Goal: Information Seeking & Learning: Learn about a topic

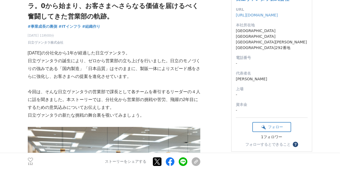
scroll to position [53, 0]
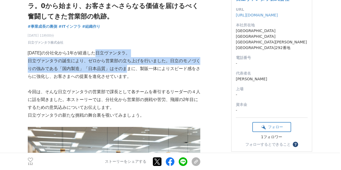
drag, startPoint x: 0, startPoint y: 0, endPoint x: 126, endPoint y: 68, distance: 143.0
click at [126, 68] on p "日立ヴァンタラの誕生により、ゼロから営業部の立ち上げを行いました。日立のモノづくりの強みである「国内製造」「日本品質」はそのままに、製販一体によりスピード感を…" at bounding box center [114, 68] width 173 height 23
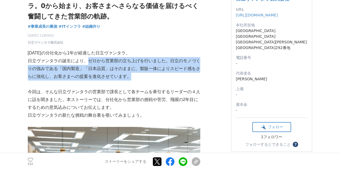
drag, startPoint x: 134, startPoint y: 74, endPoint x: 88, endPoint y: 57, distance: 49.0
click at [88, 57] on p "日立ヴァンタラの誕生により、ゼロから営業部の立ち上げを行いました。日立のモノづくりの強みである「国内製造」「日本品質」はそのままに、製販一体によりスピード感を…" at bounding box center [114, 68] width 173 height 23
drag, startPoint x: 88, startPoint y: 57, endPoint x: 133, endPoint y: 76, distance: 49.1
click at [133, 76] on p "日立ヴァンタラの誕生により、ゼロから営業部の立ち上げを行いました。日立のモノづくりの強みである「国内製造」「日本品質」はそのままに、製販一体によりスピード感を…" at bounding box center [114, 68] width 173 height 23
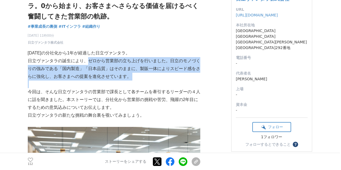
click at [133, 76] on p "日立ヴァンタラの誕生により、ゼロから営業部の立ち上げを行いました。日立のモノづくりの強みである「国内製造」「日本品質」はそのままに、製販一体によりスピード感を…" at bounding box center [114, 68] width 173 height 23
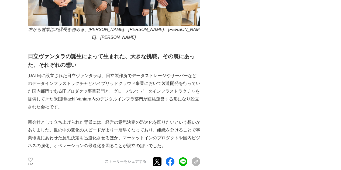
scroll to position [270, 0]
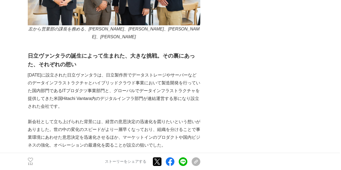
drag, startPoint x: 133, startPoint y: 76, endPoint x: 139, endPoint y: 99, distance: 24.2
click at [139, 99] on p "[DATE]に設立された日立ヴァンタラは、日立製作所でデータストレージやサーバーなどのデータインフラストラクチャとハイブリッドクラウド事業において製造開発を行…" at bounding box center [114, 90] width 173 height 39
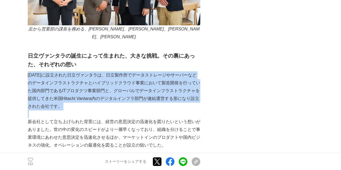
drag, startPoint x: 139, startPoint y: 99, endPoint x: 117, endPoint y: 61, distance: 44.7
click at [117, 61] on h2 "日立ヴァンタラの誕生によって生まれた、大きな挑戦。その裏にあった、それぞれの想い" at bounding box center [114, 60] width 173 height 17
drag, startPoint x: 117, startPoint y: 61, endPoint x: 137, endPoint y: 96, distance: 41.1
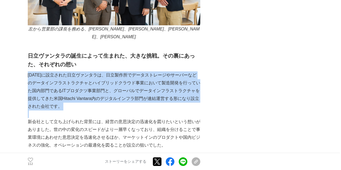
click at [137, 96] on p "[DATE]に設立された日立ヴァンタラは、日立製作所でデータストレージやサーバーなどのデータインフラストラクチャとハイブリッドクラウド事業において製造開発を行…" at bounding box center [114, 90] width 173 height 39
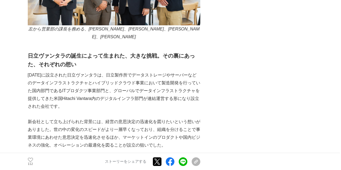
drag, startPoint x: 141, startPoint y: 100, endPoint x: 126, endPoint y: 59, distance: 43.7
click at [126, 59] on h2 "日立ヴァンタラの誕生によって生まれた、大きな挑戦。その裏にあった、それぞれの想い" at bounding box center [114, 60] width 173 height 17
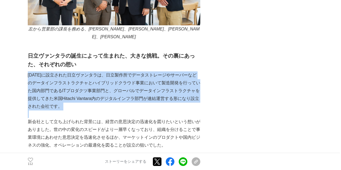
drag, startPoint x: 126, startPoint y: 59, endPoint x: 146, endPoint y: 98, distance: 43.7
click at [146, 98] on p "[DATE]に設立された日立ヴァンタラは、日立製作所でデータストレージやサーバーなどのデータインフラストラクチャとハイブリッドクラウド事業において製造開発を行…" at bounding box center [114, 90] width 173 height 39
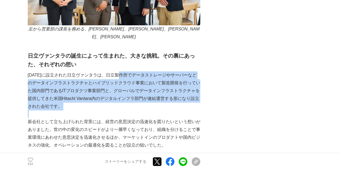
drag, startPoint x: 146, startPoint y: 98, endPoint x: 132, endPoint y: 64, distance: 36.3
drag, startPoint x: 123, startPoint y: 57, endPoint x: 141, endPoint y: 100, distance: 46.3
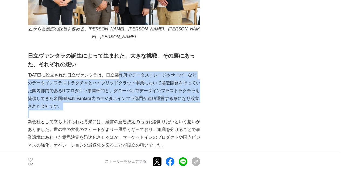
click at [141, 100] on p "[DATE]に設立された日立ヴァンタラは、日立製作所でデータストレージやサーバーなどのデータインフラストラクチャとハイブリッドクラウド事業において製造開発を行…" at bounding box center [114, 90] width 173 height 39
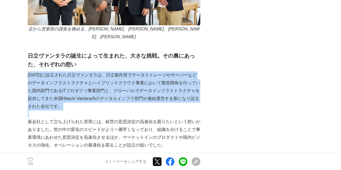
drag, startPoint x: 141, startPoint y: 100, endPoint x: 129, endPoint y: 59, distance: 42.6
click at [129, 59] on h2 "日立ヴァンタラの誕生によって生まれた、大きな挑戦。その裏にあった、それぞれの想い" at bounding box center [114, 60] width 173 height 17
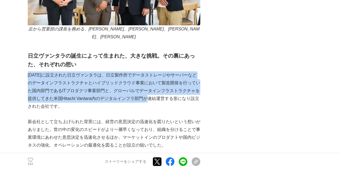
drag, startPoint x: 129, startPoint y: 59, endPoint x: 141, endPoint y: 91, distance: 34.5
click at [141, 91] on p "[DATE]に設立された日立ヴァンタラは、日立製作所でデータストレージやサーバーなどのデータインフラストラクチャとハイブリッドクラウド事業において製造開発を行…" at bounding box center [114, 90] width 173 height 39
drag, startPoint x: 143, startPoint y: 98, endPoint x: 122, endPoint y: 60, distance: 43.1
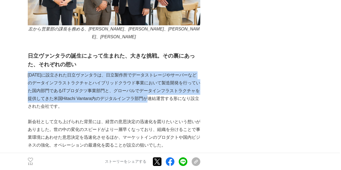
copy div "日立ヴァンタラの誕生によって生まれた、大きな挑戦。その裏にあった、それぞれの想い [DATE]に設立された日立ヴァンタラは、日立製作所でデータストレージやサー…"
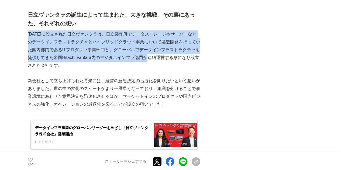
scroll to position [327, 0]
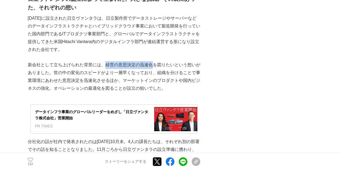
drag, startPoint x: 104, startPoint y: 58, endPoint x: 152, endPoint y: 57, distance: 47.8
click at [152, 61] on p "新会社として立ち上げられた背景には、経営の意思決定の迅速化を図りたいという想いがありました。世の中の変化のスピードがより一層早くなっており、組織を分けることで…" at bounding box center [114, 76] width 173 height 31
copy p "経営の意思決定の迅速化"
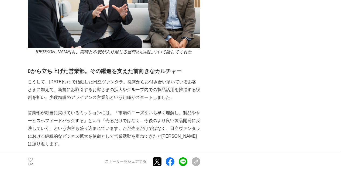
scroll to position [819, 0]
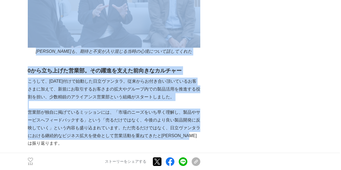
drag, startPoint x: 27, startPoint y: 76, endPoint x: 67, endPoint y: 137, distance: 72.4
click at [67, 137] on p "営業部が独自に掲げているミッションには、「市場のニーズをいち早く理解し、製品やサービスへフィードバックする」という「売るだけではなく、今後のより良い製品開発に…" at bounding box center [114, 128] width 173 height 39
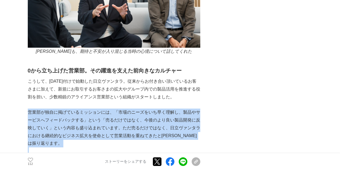
drag, startPoint x: 67, startPoint y: 137, endPoint x: 28, endPoint y: 106, distance: 49.2
click at [28, 109] on p "営業部が独自に掲げているミッションには、「市場のニーズをいち早く理解し、製品やサービスへフィードバックする」という「売るだけではなく、今後のより良い製品開発に…" at bounding box center [114, 128] width 173 height 39
drag, startPoint x: 28, startPoint y: 106, endPoint x: 50, endPoint y: 138, distance: 38.6
click at [50, 138] on p "営業部が独自に掲げているミッションには、「市場のニーズをいち早く理解し、製品やサービスへフィードバックする」という「売るだけではなく、今後のより良い製品開発に…" at bounding box center [114, 128] width 173 height 39
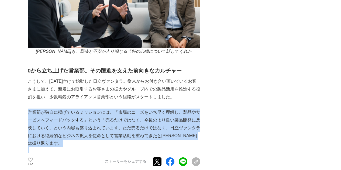
click at [50, 138] on p "営業部が独自に掲げているミッションには、「市場のニーズをいち早く理解し、製品やサービスへフィードバックする」という「売るだけではなく、今後のより良い製品開発に…" at bounding box center [114, 128] width 173 height 39
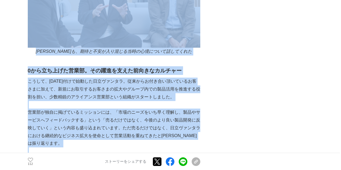
drag, startPoint x: 50, startPoint y: 138, endPoint x: 23, endPoint y: 109, distance: 39.7
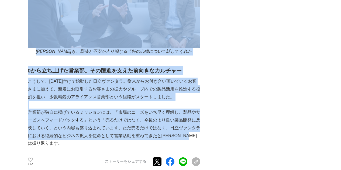
drag, startPoint x: 25, startPoint y: 109, endPoint x: 43, endPoint y: 140, distance: 35.8
click at [43, 140] on p "営業部が独自に掲げているミッションには、「市場のニーズをいち早く理解し、製品やサービスへフィードバックする」という「売るだけではなく、今後のより良い製品開発に…" at bounding box center [114, 128] width 173 height 39
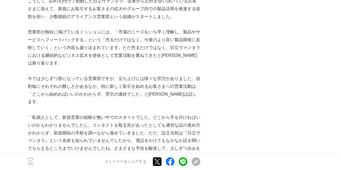
scroll to position [899, 0]
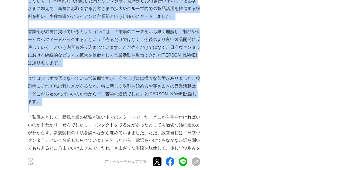
drag, startPoint x: 27, startPoint y: 76, endPoint x: 77, endPoint y: 93, distance: 52.6
click at [77, 106] on p at bounding box center [114, 110] width 173 height 8
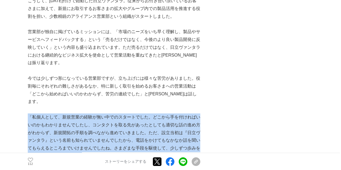
drag, startPoint x: 28, startPoint y: 101, endPoint x: 103, endPoint y: 144, distance: 85.9
click at [103, 144] on p "「私個人として、新規営業の経験が無い中でのスタートでした。どこから手を付ければいいのかもわかりませんでしたし、コンタクトを取る先があったとしても適切な話の進め…" at bounding box center [114, 137] width 173 height 47
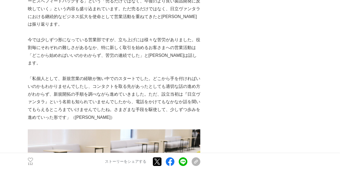
scroll to position [938, 0]
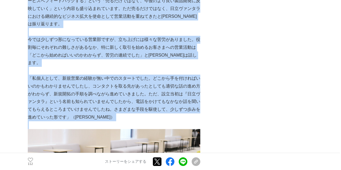
drag, startPoint x: 97, startPoint y: 108, endPoint x: 6, endPoint y: 59, distance: 103.2
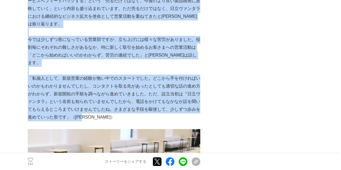
drag, startPoint x: 18, startPoint y: 60, endPoint x: 93, endPoint y: 105, distance: 87.4
click at [93, 105] on p "「私個人として、新規営業の経験が無い中でのスタートでした。どこから手を付ければいいのかもわかりませんでしたし、コンタクトを取る先があったとしても適切な話の進め…" at bounding box center [114, 98] width 173 height 47
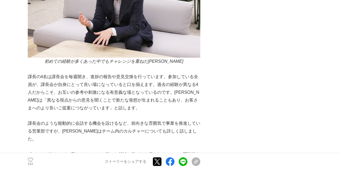
scroll to position [1126, 0]
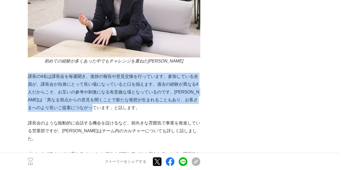
drag, startPoint x: 29, startPoint y: 63, endPoint x: 113, endPoint y: 92, distance: 89.1
click at [113, 92] on p "課長の4名は課長会を毎週開き、進捗の報告や意見交換を行っています。参加している全員が、課長会が自身にとって良い場になっていると口を揃えます。過去の経験が異なる…" at bounding box center [114, 92] width 173 height 39
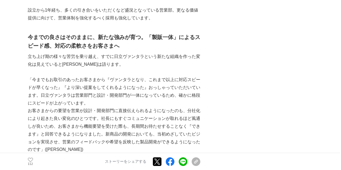
scroll to position [1310, 0]
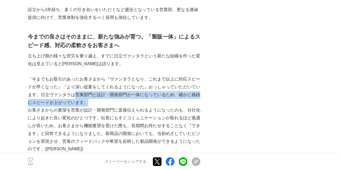
drag, startPoint x: 73, startPoint y: 73, endPoint x: 141, endPoint y: 83, distance: 68.2
click at [141, 83] on p "「今までもお取引のあったお客さまから『ヴァンタラとなり、これまで以上に対応スピードが早くなった』『より深い提案をしてくれるようになった』おっしゃっていただいて…" at bounding box center [114, 91] width 173 height 31
copy p "営業部門と設計・開発部門が一体になっているため、確かに格段にスピードが上がっています。"
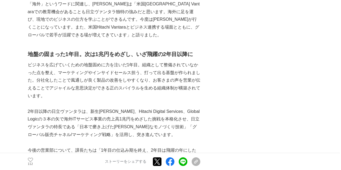
scroll to position [1911, 0]
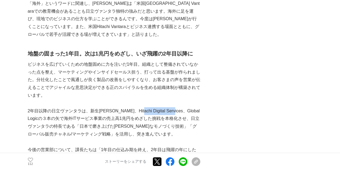
drag, startPoint x: 137, startPoint y: 82, endPoint x: 171, endPoint y: 83, distance: 34.0
click at [171, 107] on p "2年目以降の日立ヴァンタラは、新生[PERSON_NAME]、Hitachi Digital Services、Global Logicの３本の矢で海外ITサ…" at bounding box center [114, 122] width 173 height 31
drag, startPoint x: 135, startPoint y: 81, endPoint x: 183, endPoint y: 81, distance: 48.0
click at [183, 107] on p "2年目以降の日立ヴァンタラは、新生[PERSON_NAME]、Hitachi Digital Services、Global Logicの３本の矢で海外ITサ…" at bounding box center [114, 122] width 173 height 31
copy p "Hitachi Digital Services"
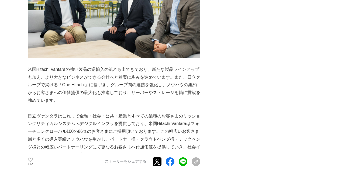
scroll to position [2243, 0]
